Goal: Information Seeking & Learning: Learn about a topic

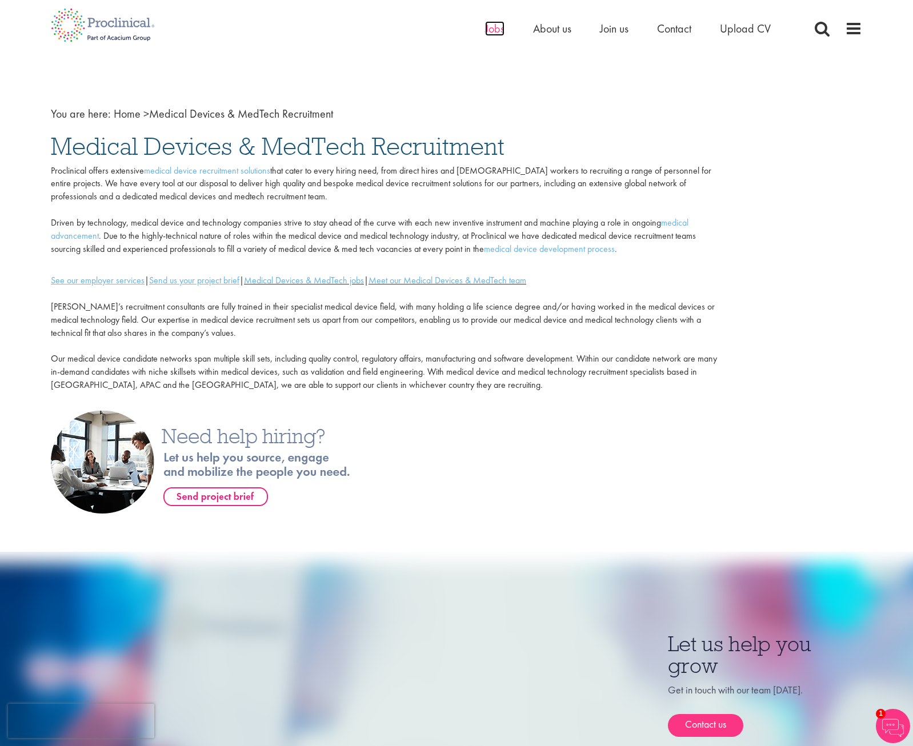
click at [492, 33] on span "Jobs" at bounding box center [494, 28] width 19 height 15
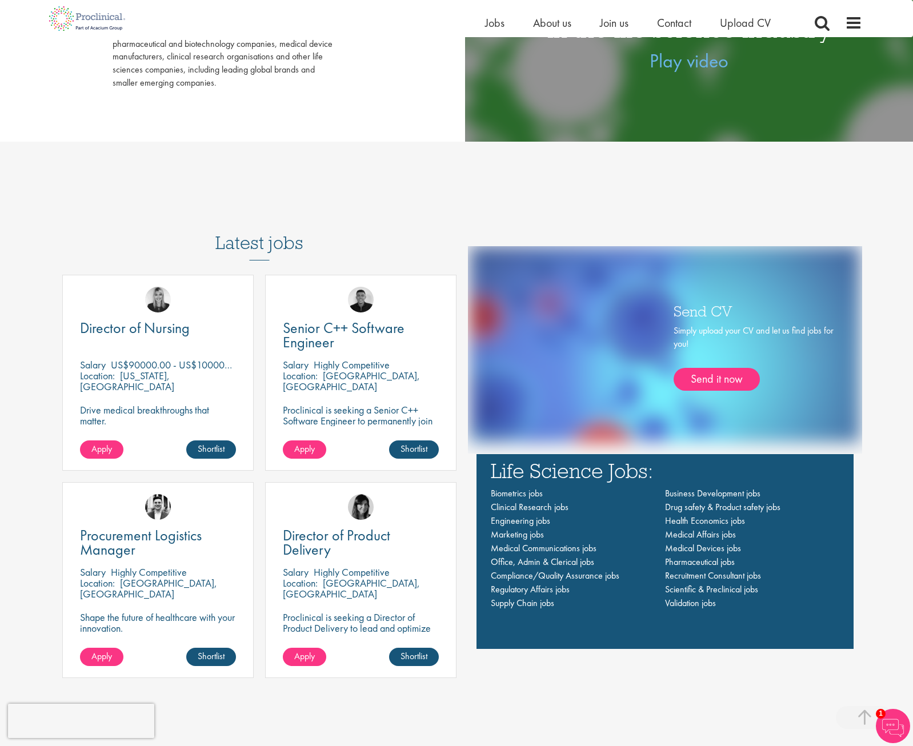
scroll to position [743, 0]
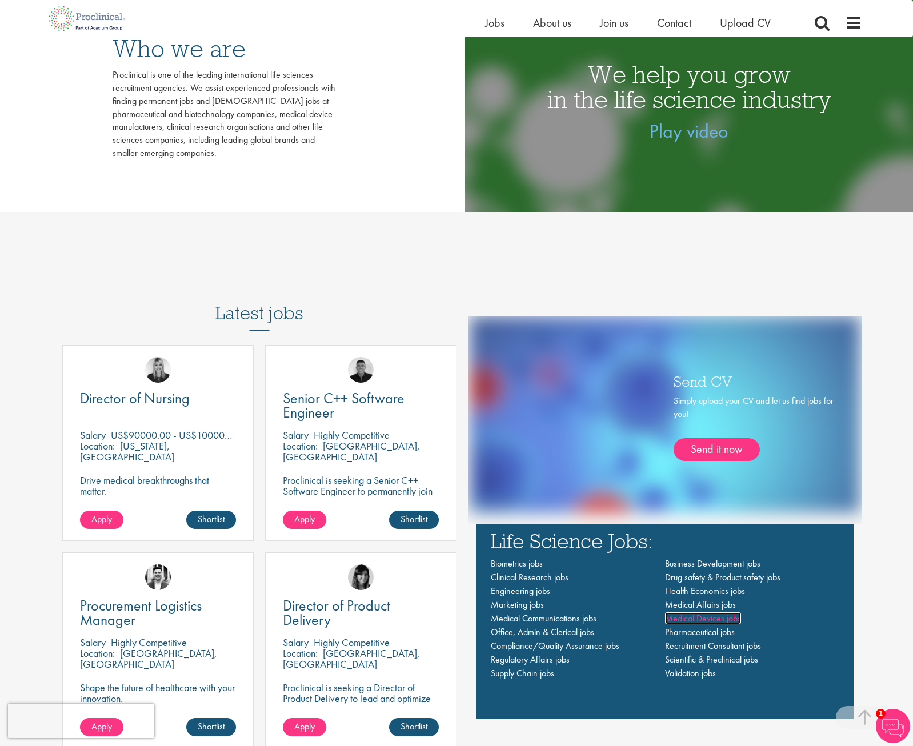
click at [705, 623] on span "Medical Devices jobs" at bounding box center [703, 618] width 76 height 12
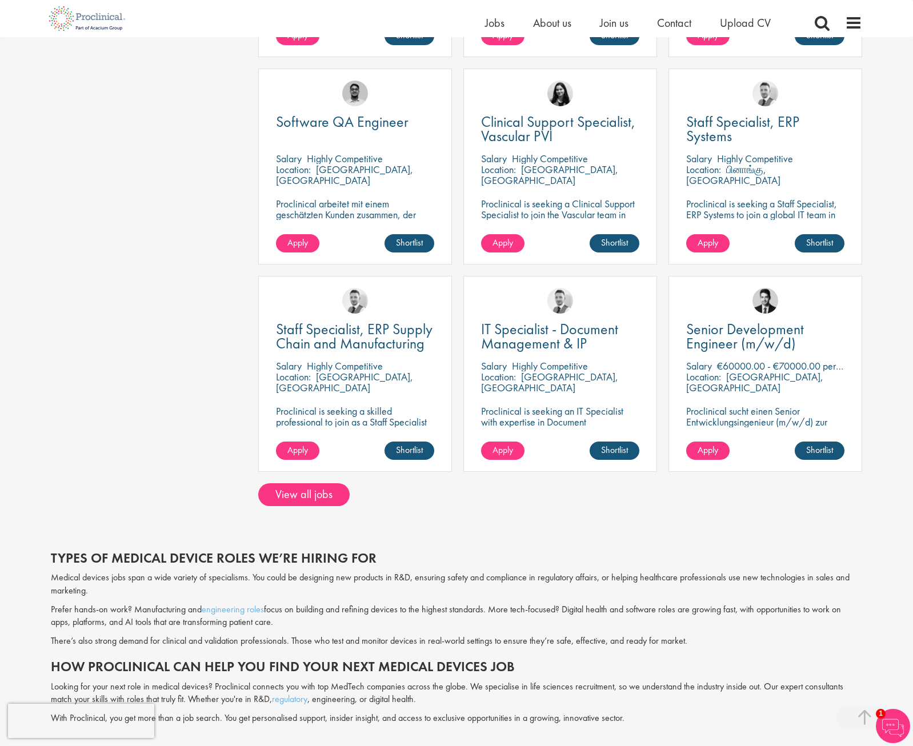
scroll to position [743, 0]
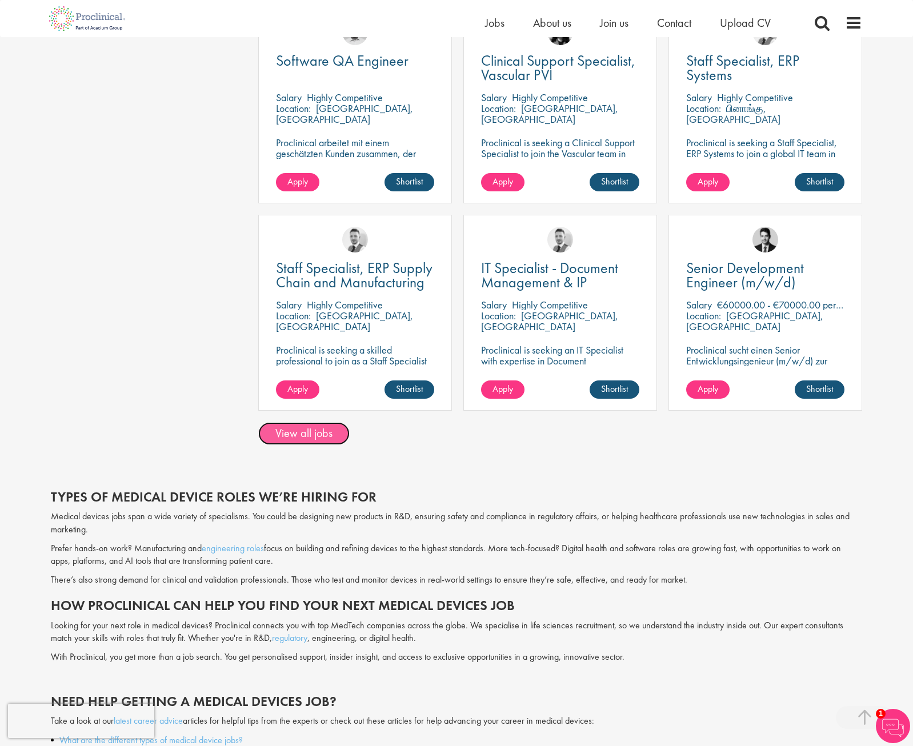
click at [310, 439] on link "View all jobs" at bounding box center [303, 433] width 91 height 23
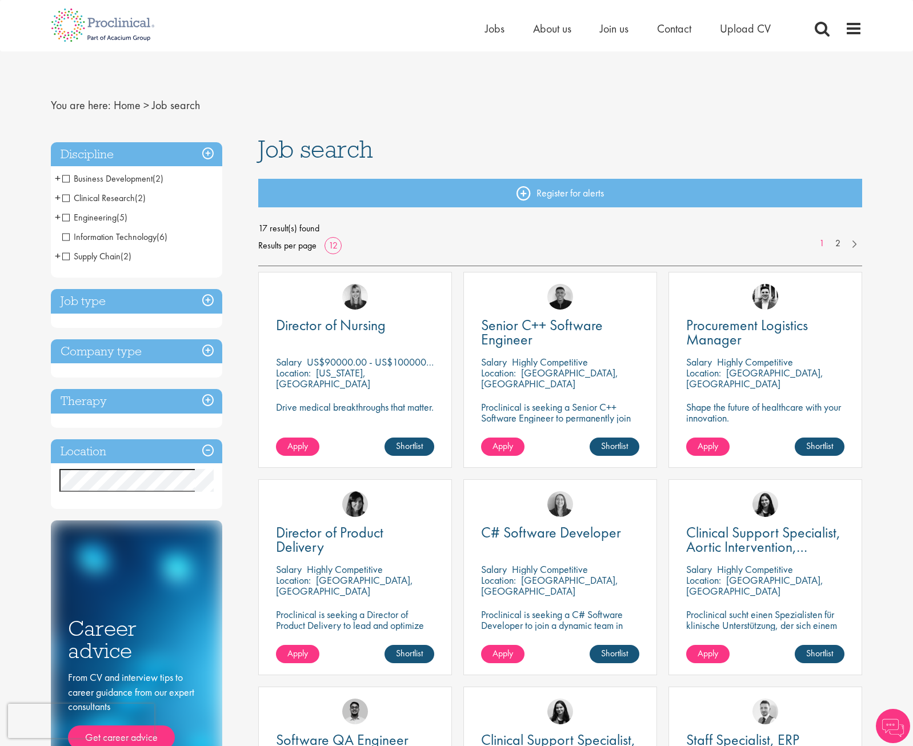
click at [134, 303] on h3 "Job type" at bounding box center [136, 301] width 171 height 25
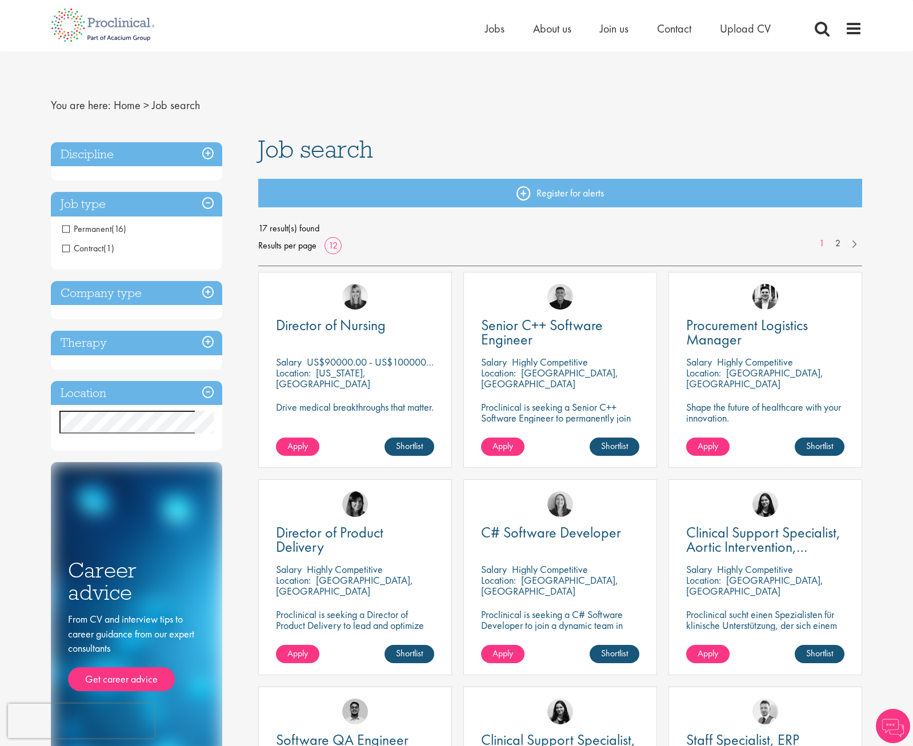
click at [148, 152] on h3 "Discipline" at bounding box center [136, 154] width 171 height 25
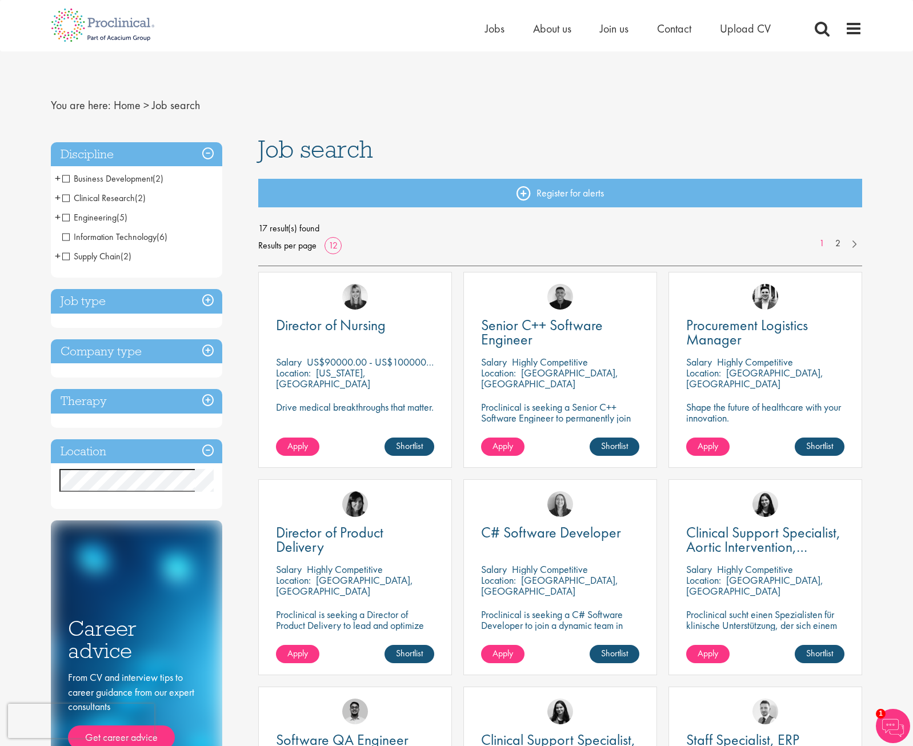
click at [58, 179] on span "+" at bounding box center [58, 178] width 6 height 17
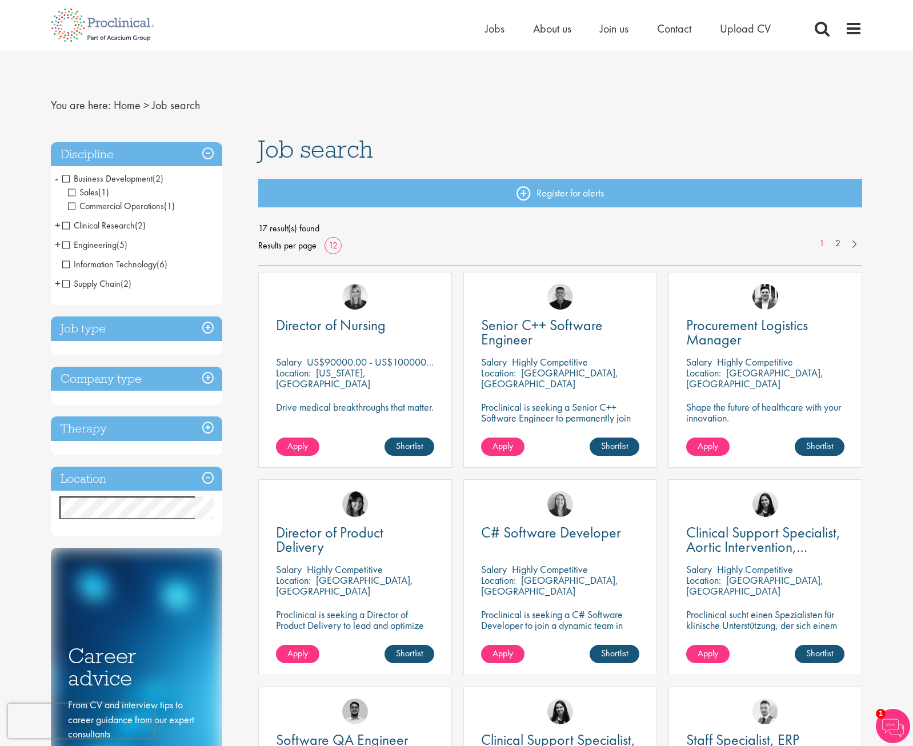
click at [70, 191] on span "Sales" at bounding box center [83, 192] width 30 height 12
